Goal: Information Seeking & Learning: Learn about a topic

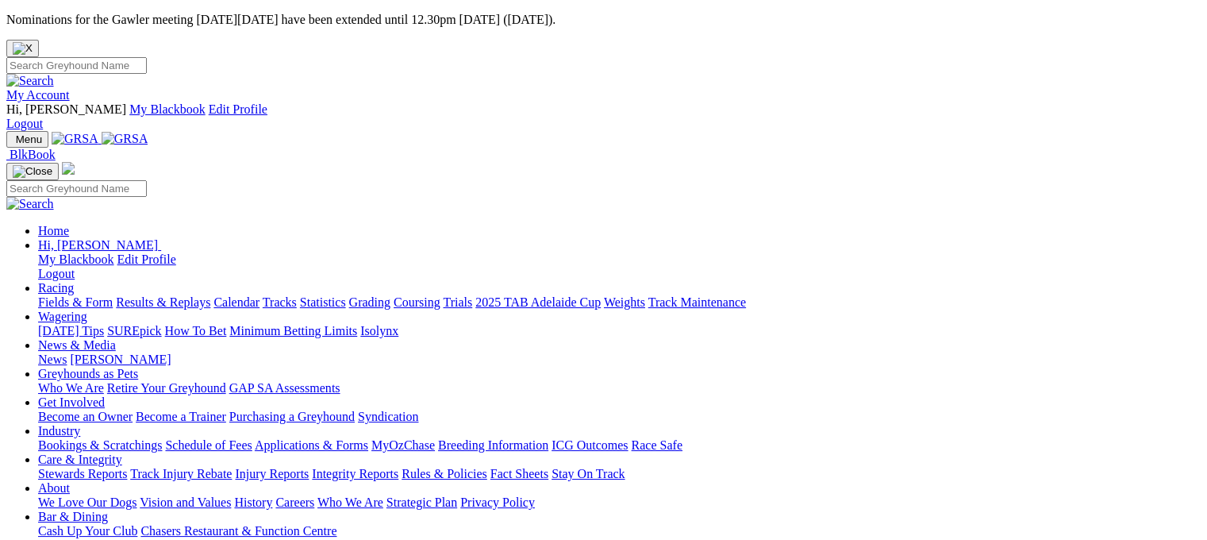
click at [64, 295] on link "Fields & Form" at bounding box center [75, 301] width 75 height 13
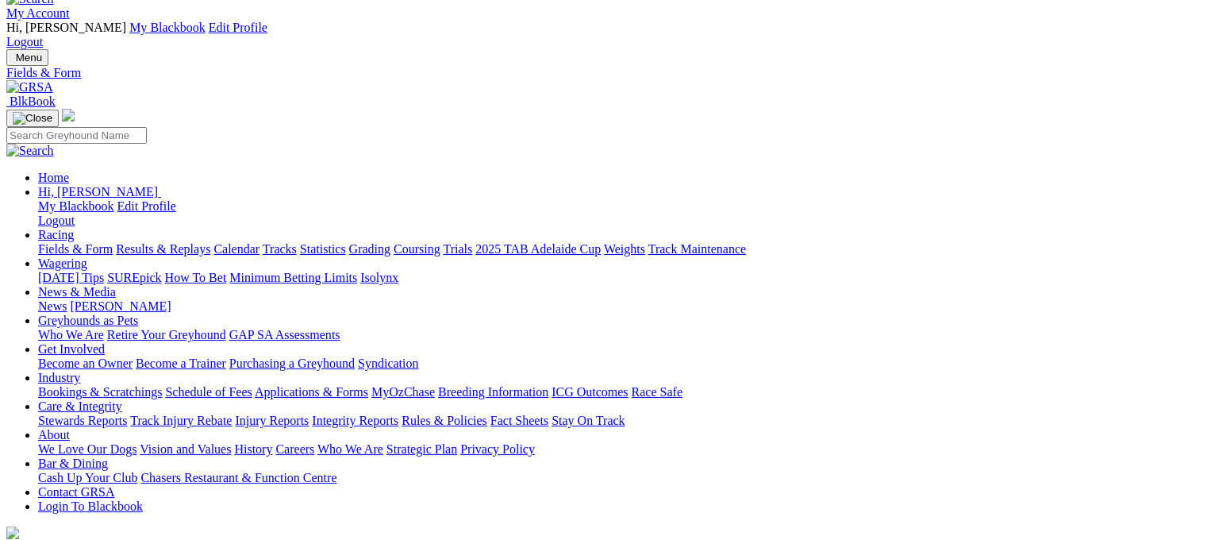
scroll to position [397, 0]
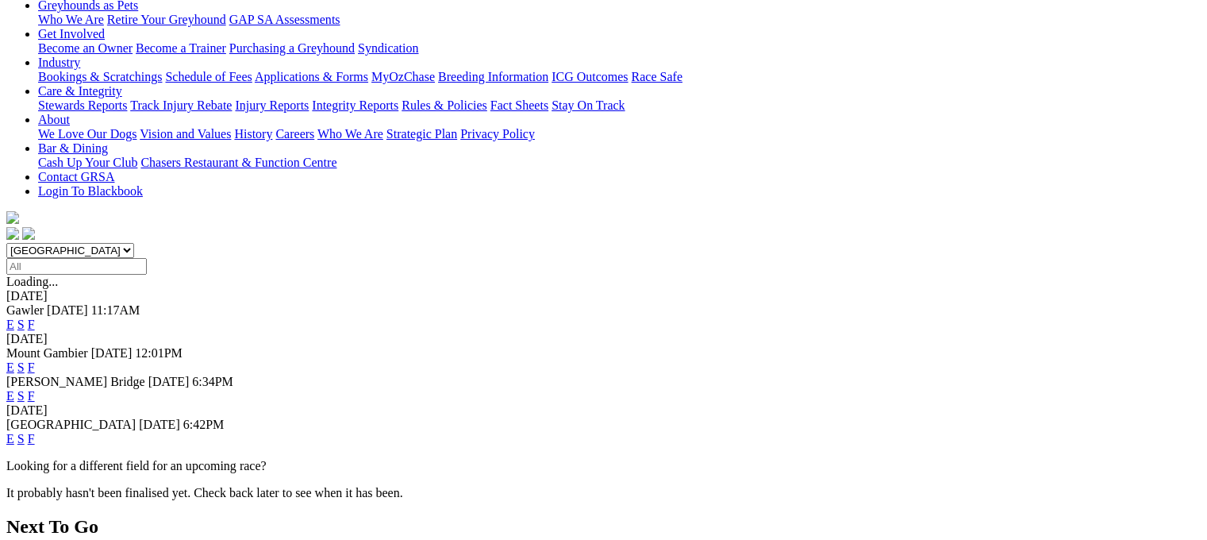
click at [35, 389] on link "F" at bounding box center [31, 395] width 7 height 13
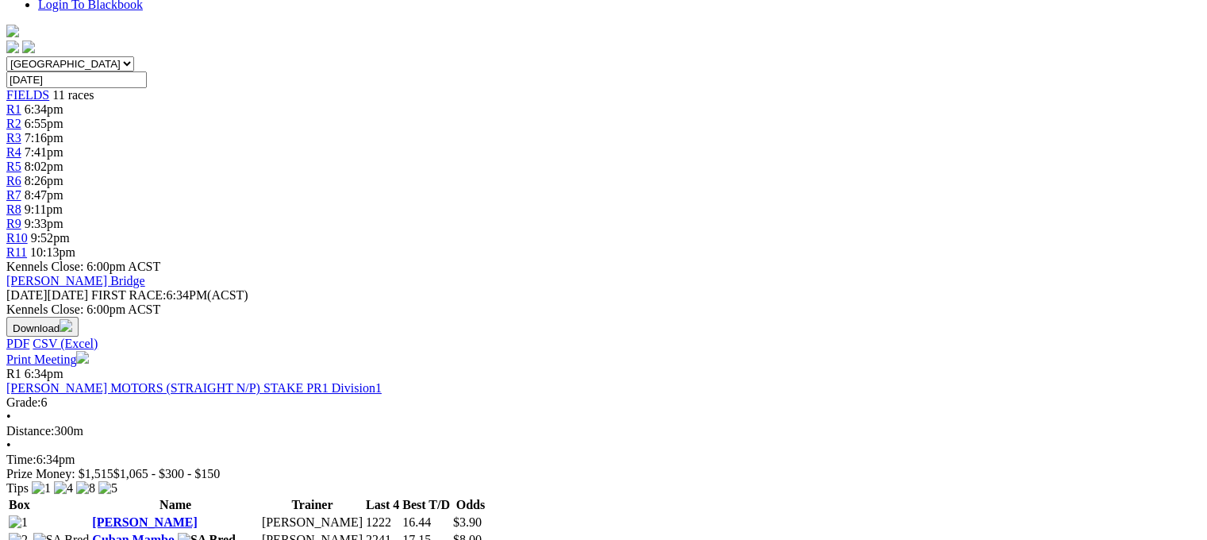
scroll to position [714, 0]
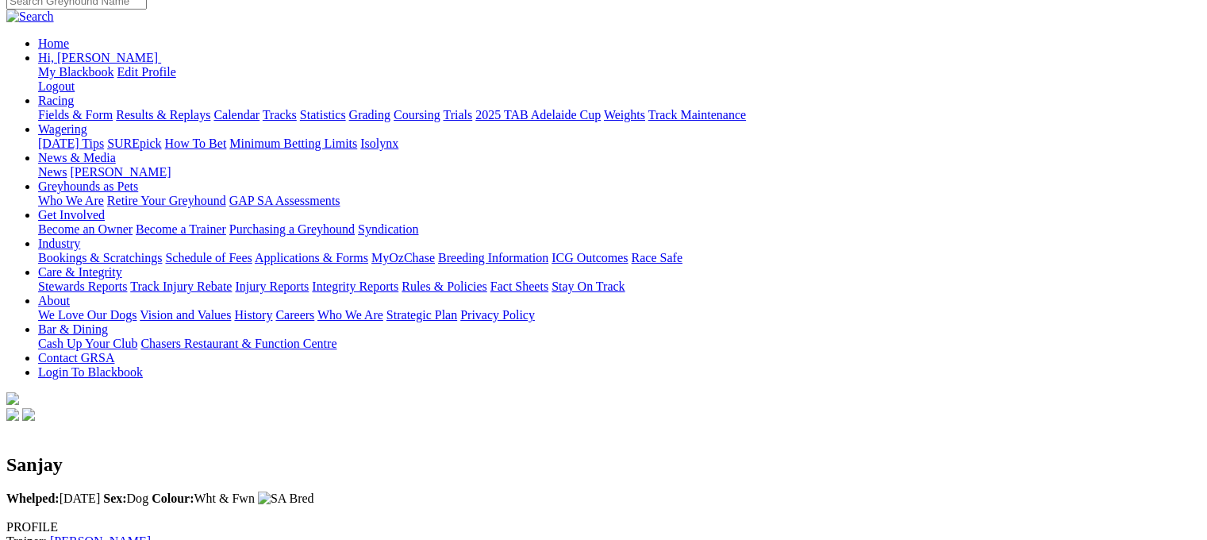
scroll to position [79, 0]
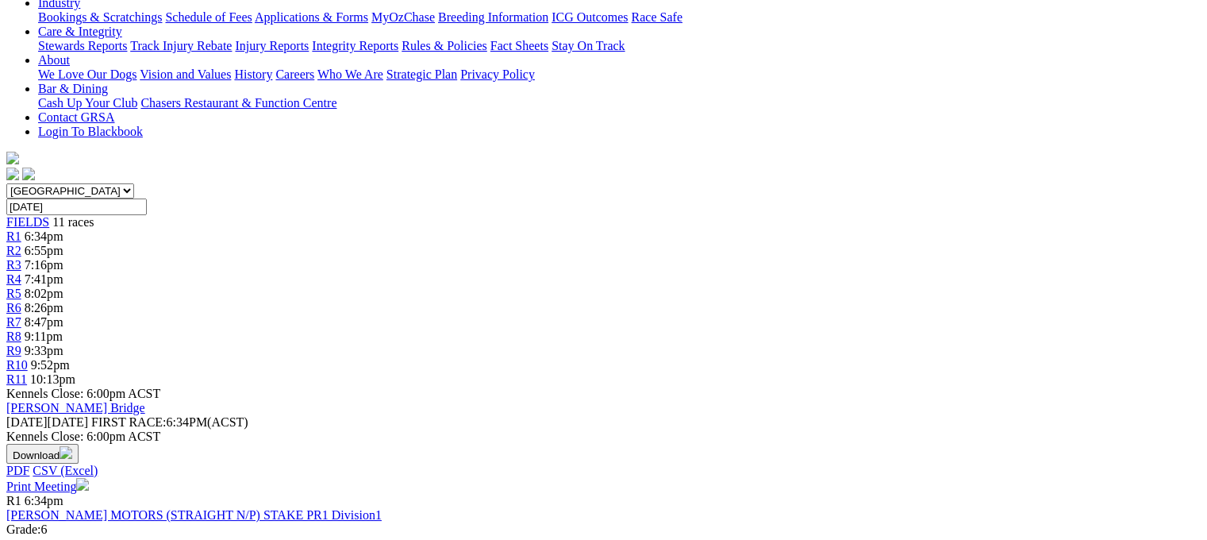
scroll to position [635, 0]
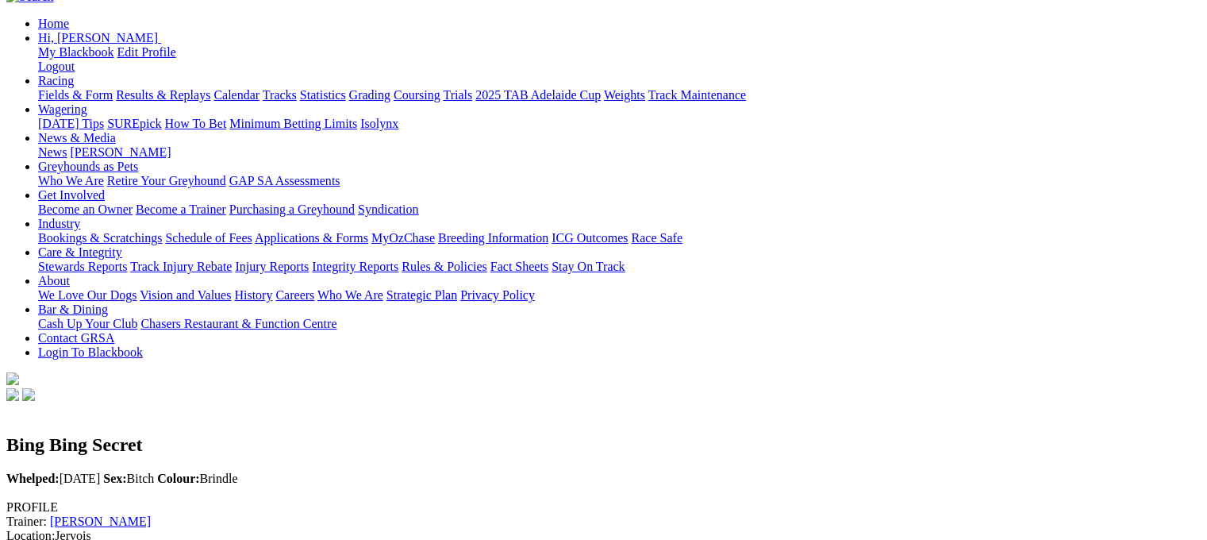
scroll to position [397, 0]
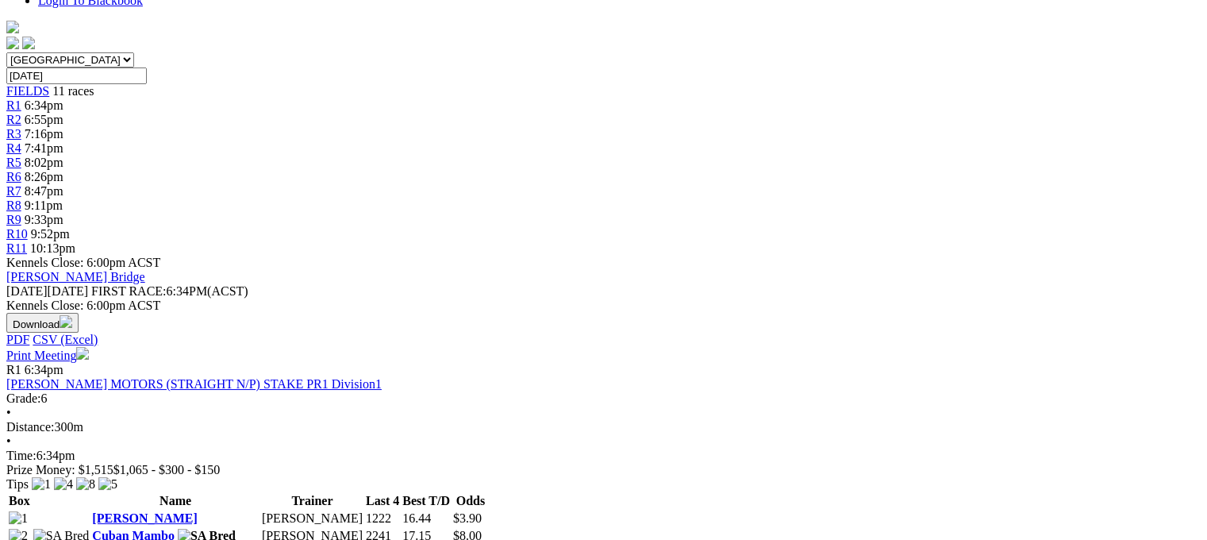
scroll to position [635, 0]
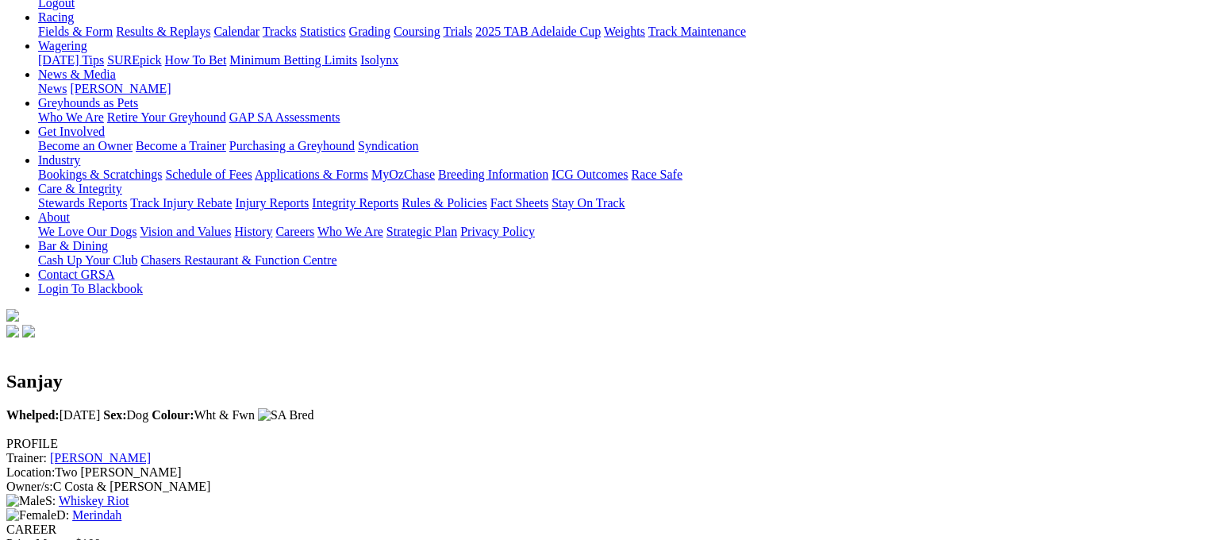
scroll to position [318, 0]
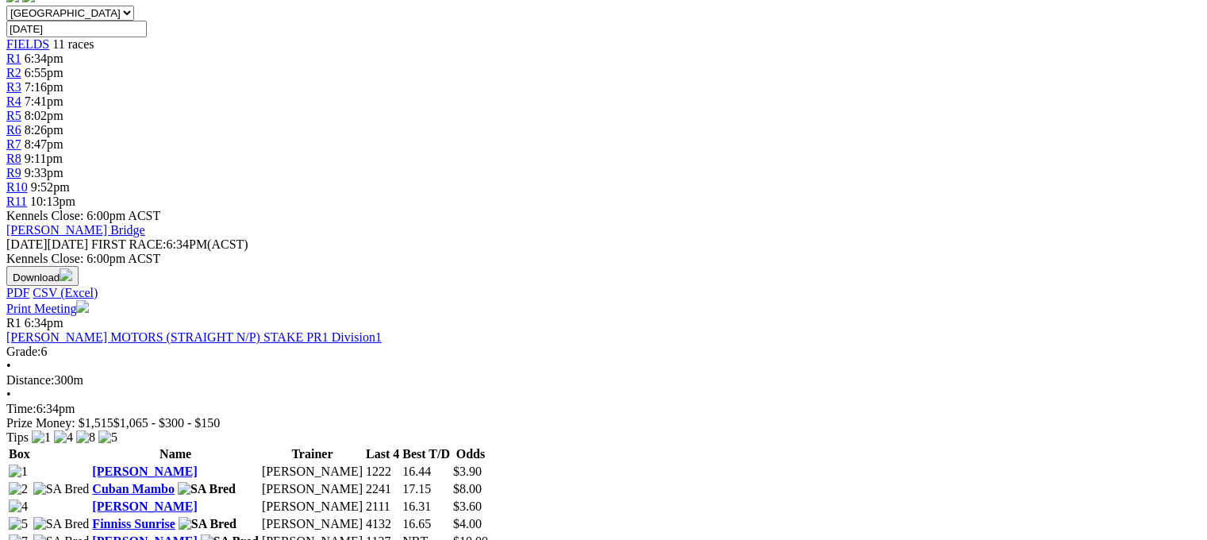
scroll to position [635, 0]
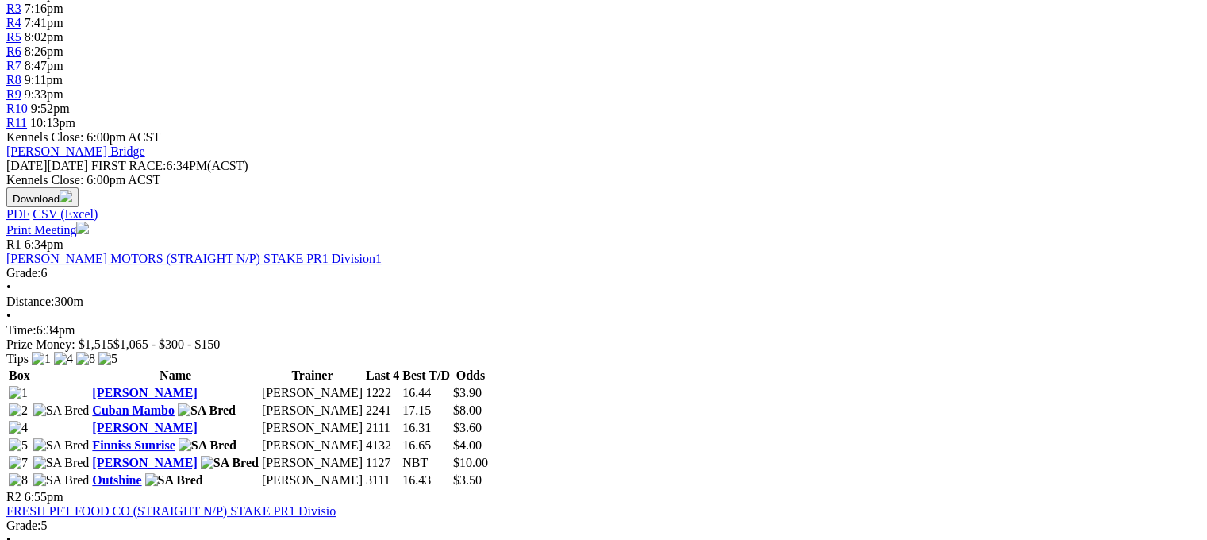
scroll to position [714, 0]
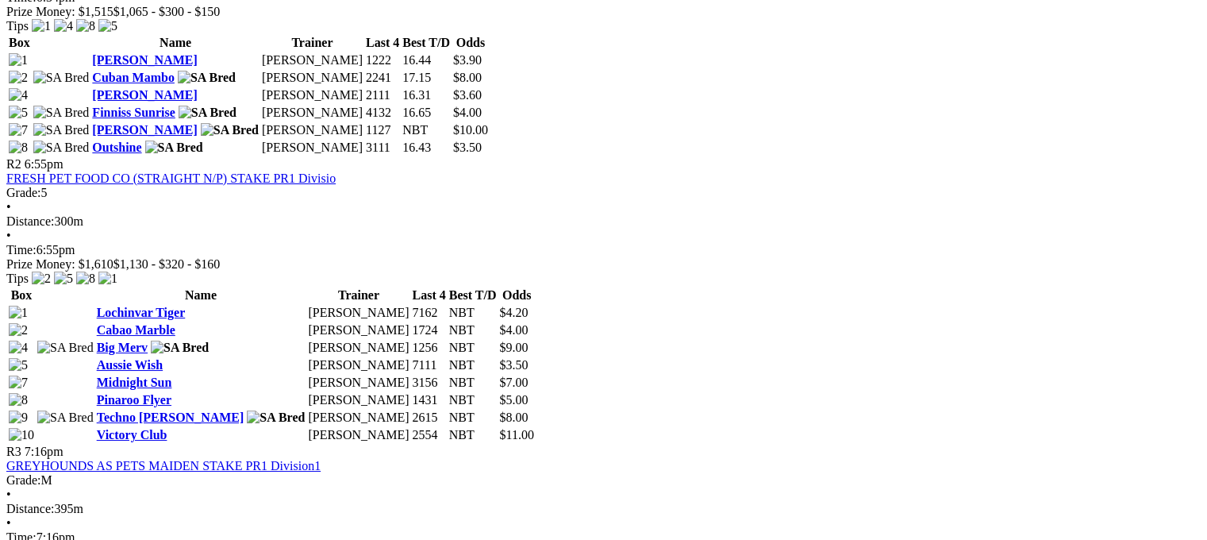
scroll to position [1089, 60]
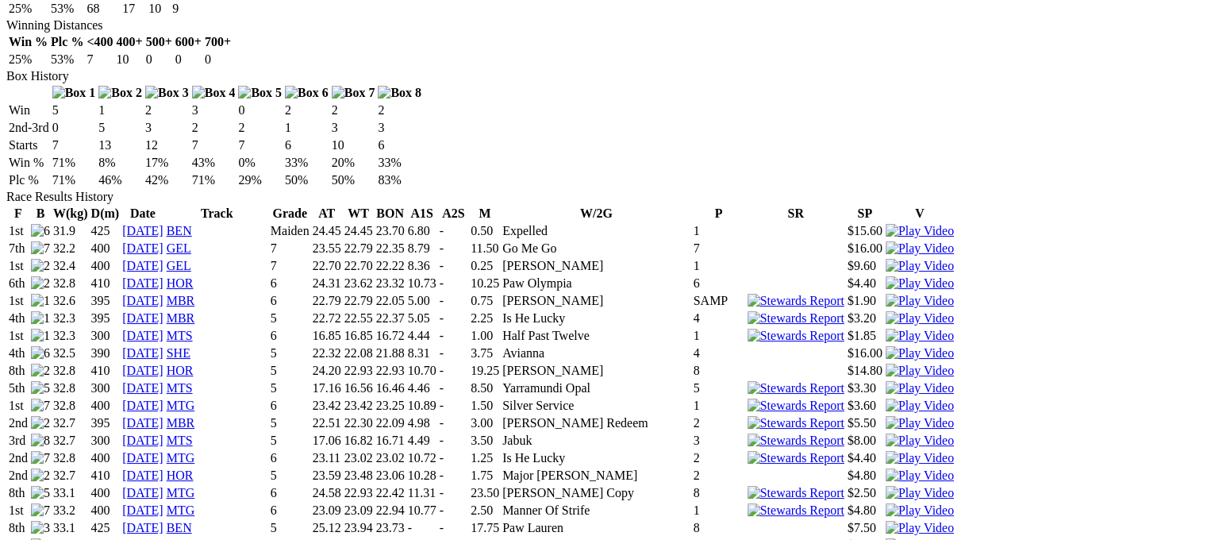
scroll to position [1032, 0]
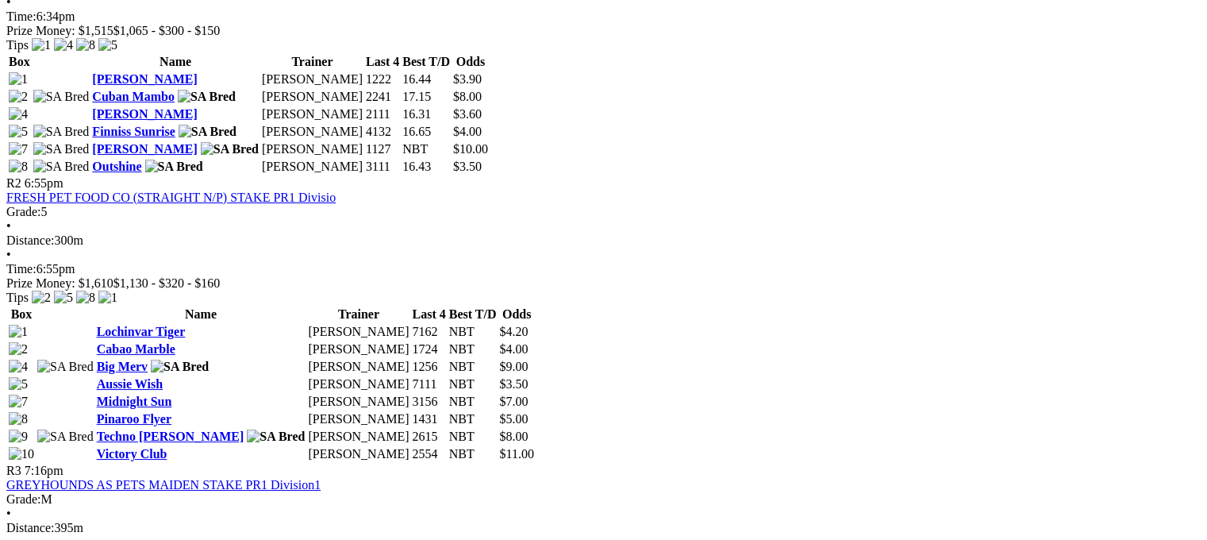
scroll to position [1032, 0]
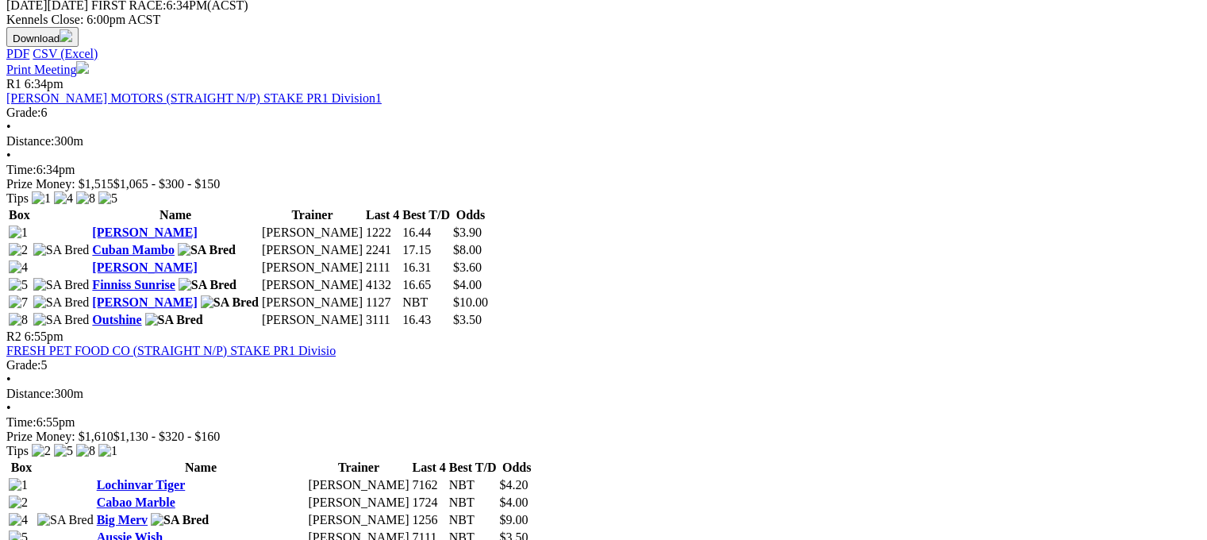
scroll to position [1032, 0]
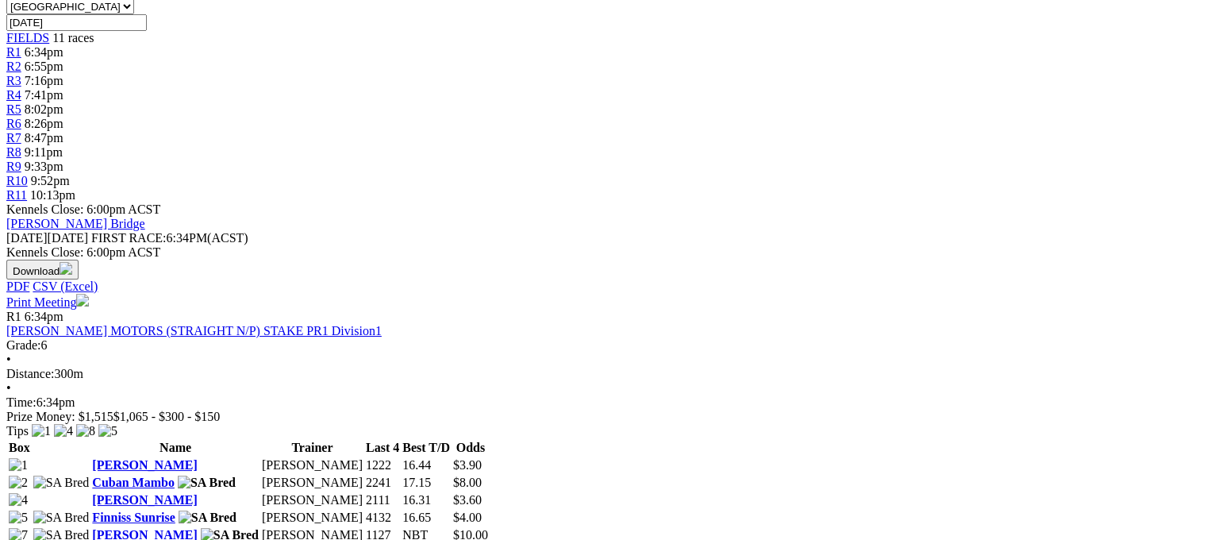
scroll to position [873, 0]
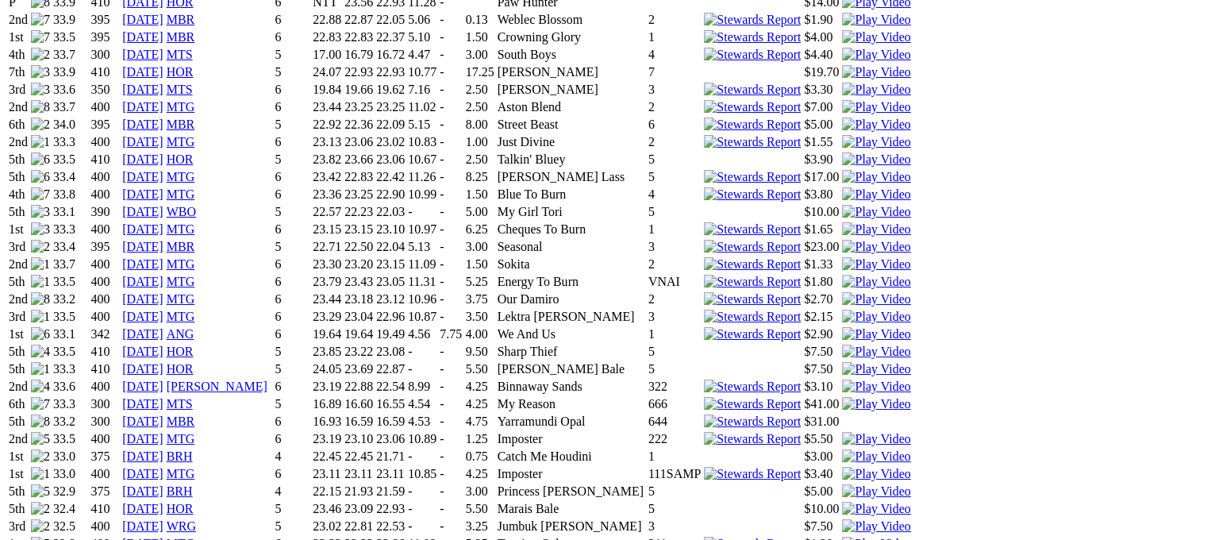
scroll to position [1191, 0]
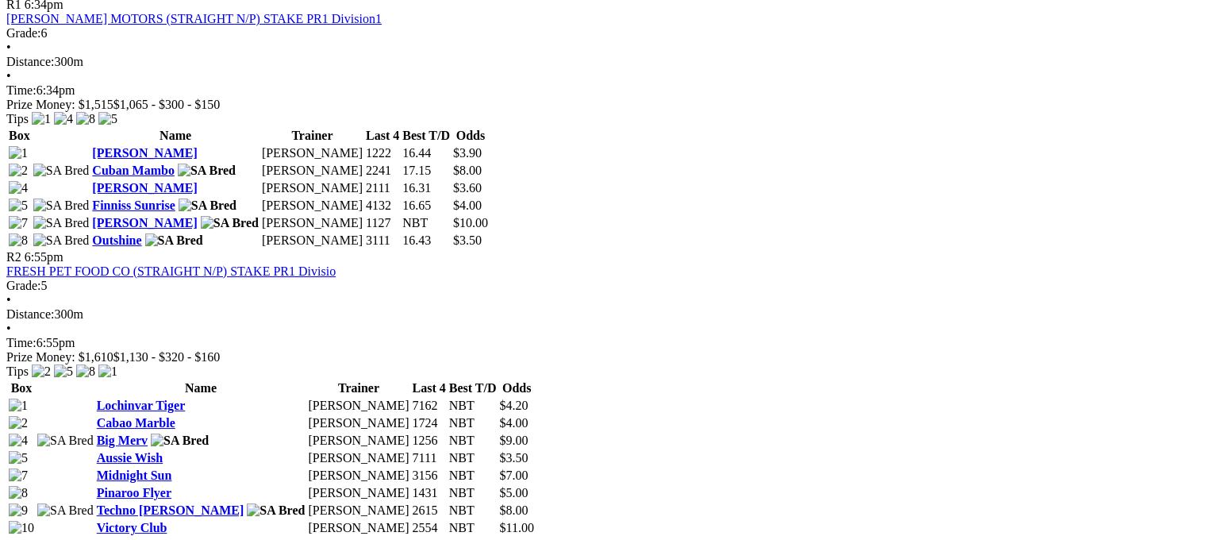
scroll to position [1111, 0]
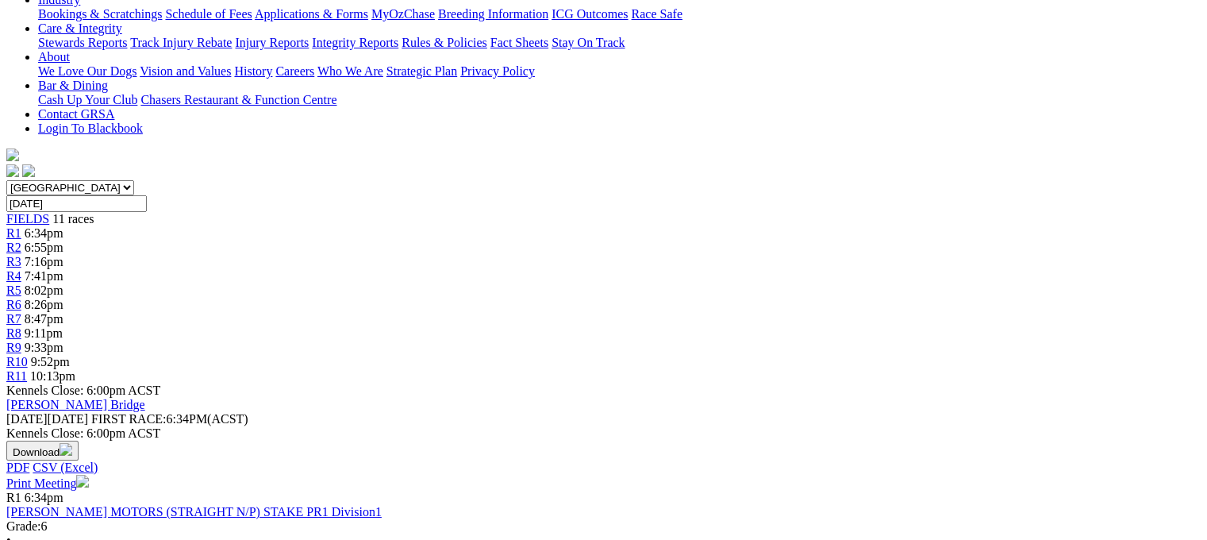
scroll to position [238, 0]
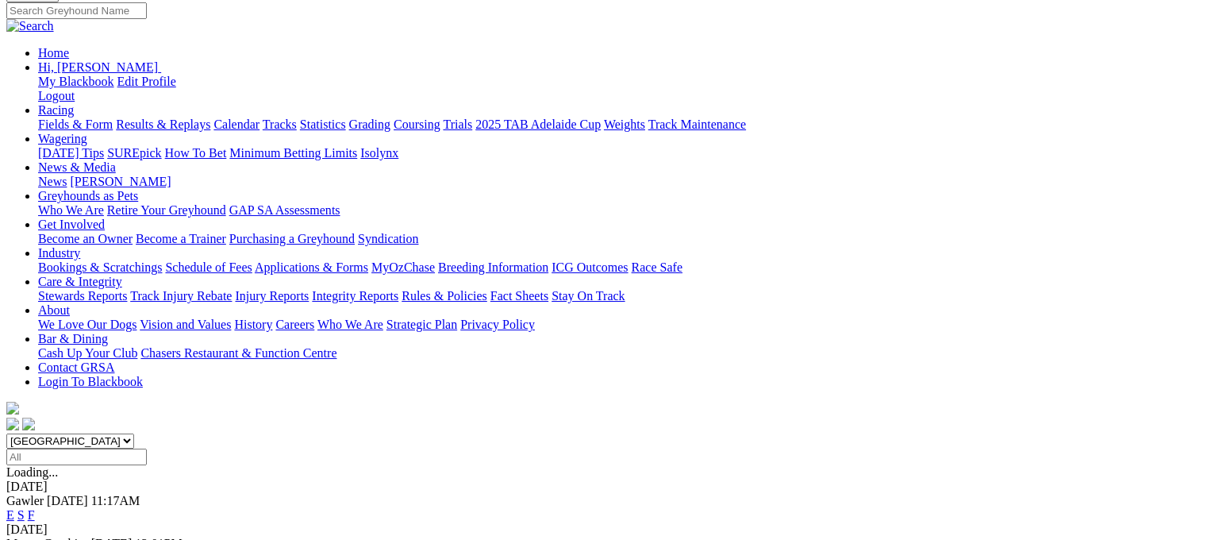
scroll to position [318, 0]
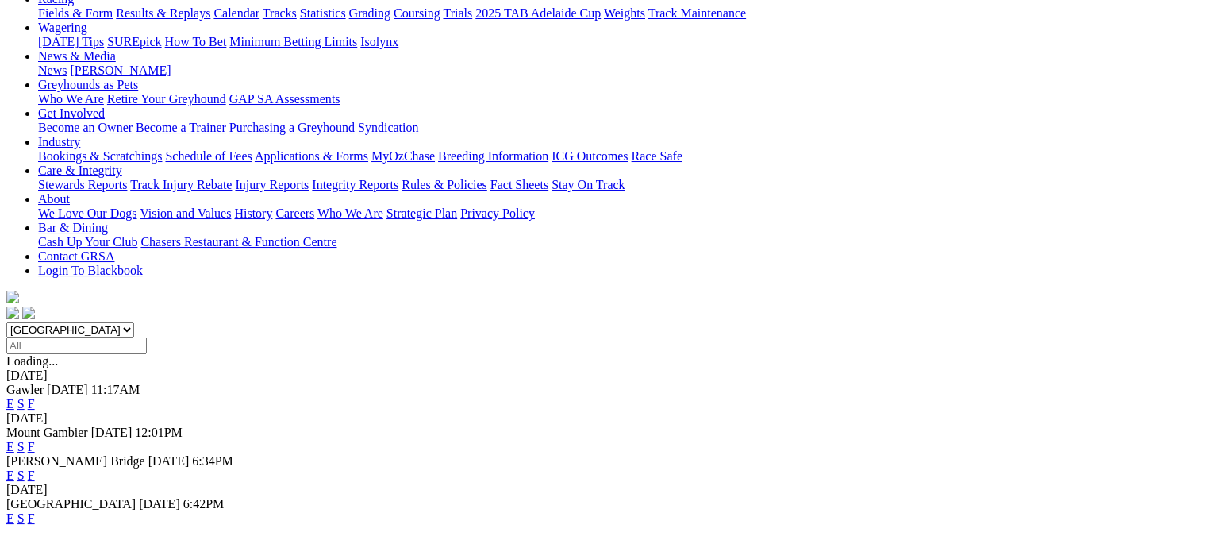
click at [14, 468] on link "E" at bounding box center [10, 474] width 8 height 13
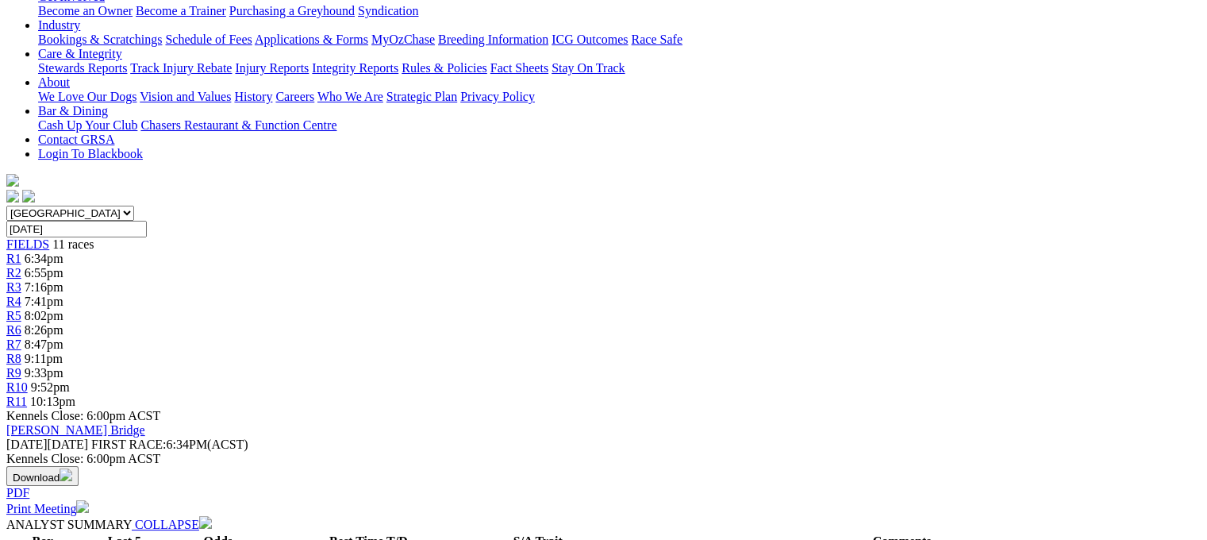
scroll to position [159, 0]
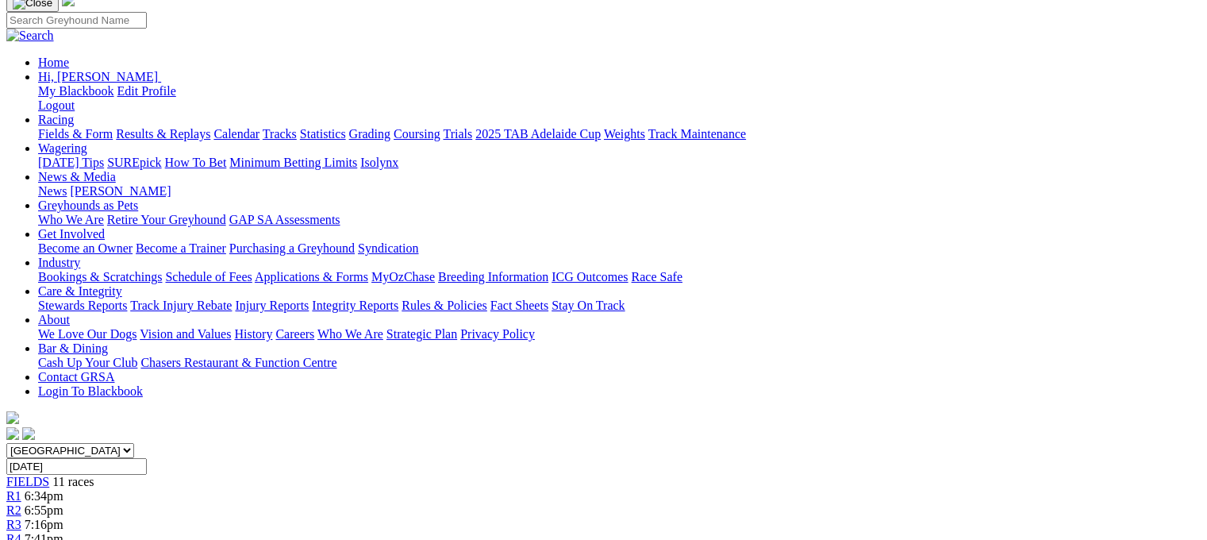
scroll to position [159, 0]
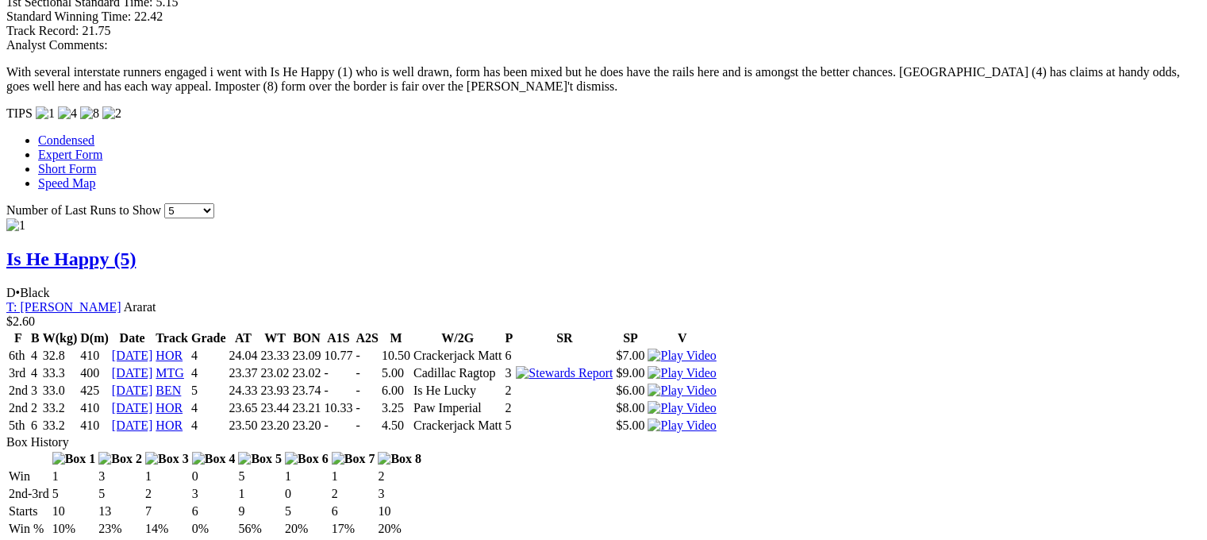
scroll to position [1429, 0]
